Goal: Task Accomplishment & Management: Manage account settings

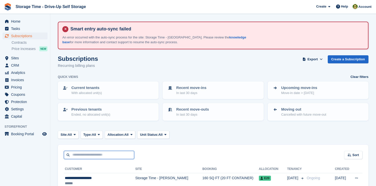
click at [101, 154] on input "text" at bounding box center [99, 155] width 70 height 8
type input "****"
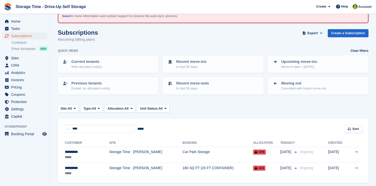
scroll to position [44, 0]
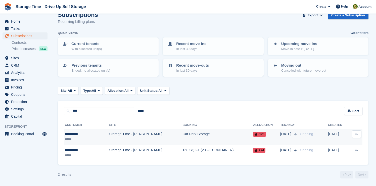
click at [158, 135] on td "Storage Time - [PERSON_NAME]" at bounding box center [145, 137] width 73 height 16
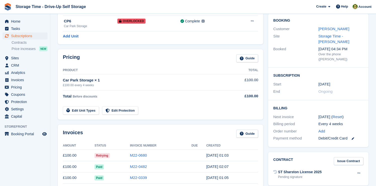
scroll to position [76, 0]
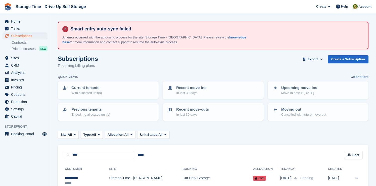
scroll to position [44, 0]
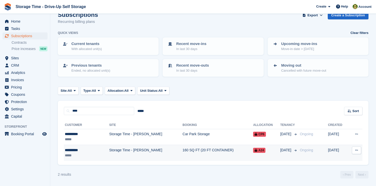
click at [157, 152] on td "Storage Time - [PERSON_NAME]" at bounding box center [145, 153] width 73 height 16
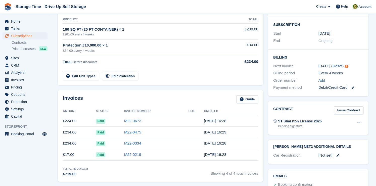
scroll to position [128, 0]
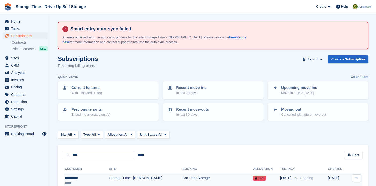
scroll to position [44, 0]
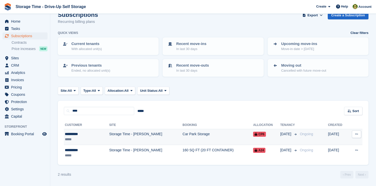
click at [139, 141] on td "Storage Time - [PERSON_NAME]" at bounding box center [145, 137] width 73 height 16
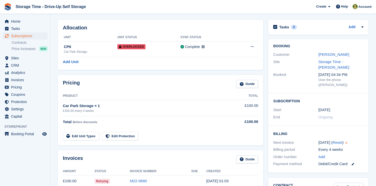
scroll to position [44, 0]
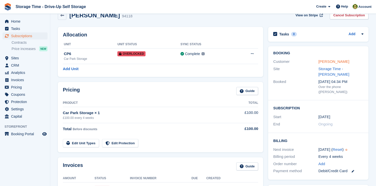
click at [327, 61] on link "[PERSON_NAME]" at bounding box center [333, 61] width 31 height 4
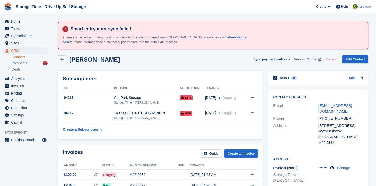
click at [300, 60] on span "View on Stripe" at bounding box center [305, 59] width 22 height 5
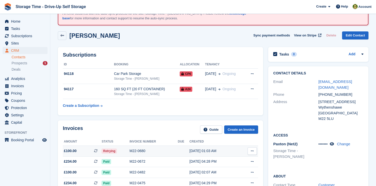
click at [206, 152] on div "29 Sep, 01:03 AM" at bounding box center [213, 150] width 49 height 5
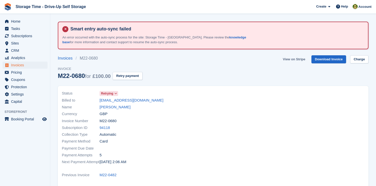
click at [294, 59] on link "View on Stripe" at bounding box center [293, 59] width 26 height 8
click at [351, 58] on link "Charge" at bounding box center [359, 59] width 18 height 8
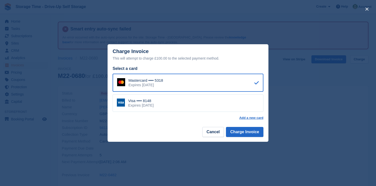
click at [205, 109] on div "Visa •••• 8148 Expires November 2026" at bounding box center [187, 103] width 151 height 18
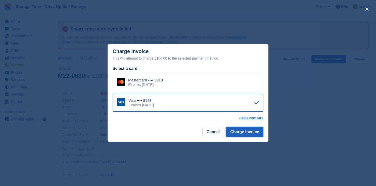
click at [247, 133] on button "Charge Invoice" at bounding box center [244, 132] width 37 height 10
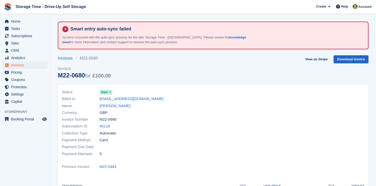
click at [166, 120] on div "Invoice Number M22-0680" at bounding box center [136, 119] width 148 height 7
click at [116, 110] on div "Currency GBP" at bounding box center [136, 112] width 148 height 7
click at [114, 107] on link "Sean Smith" at bounding box center [114, 106] width 31 height 6
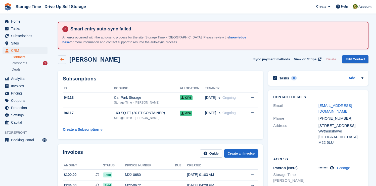
click at [61, 60] on icon at bounding box center [62, 59] width 4 height 4
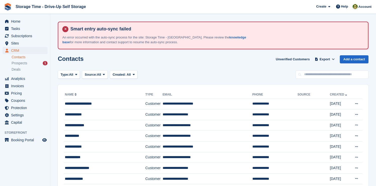
click at [188, 76] on div "Type: All All Lead Customer Source: All All Storefront Backoffice Pre-Opening i…" at bounding box center [213, 74] width 310 height 8
click at [35, 38] on span "Subscriptions" at bounding box center [26, 35] width 30 height 7
